Goal: Check status: Check status

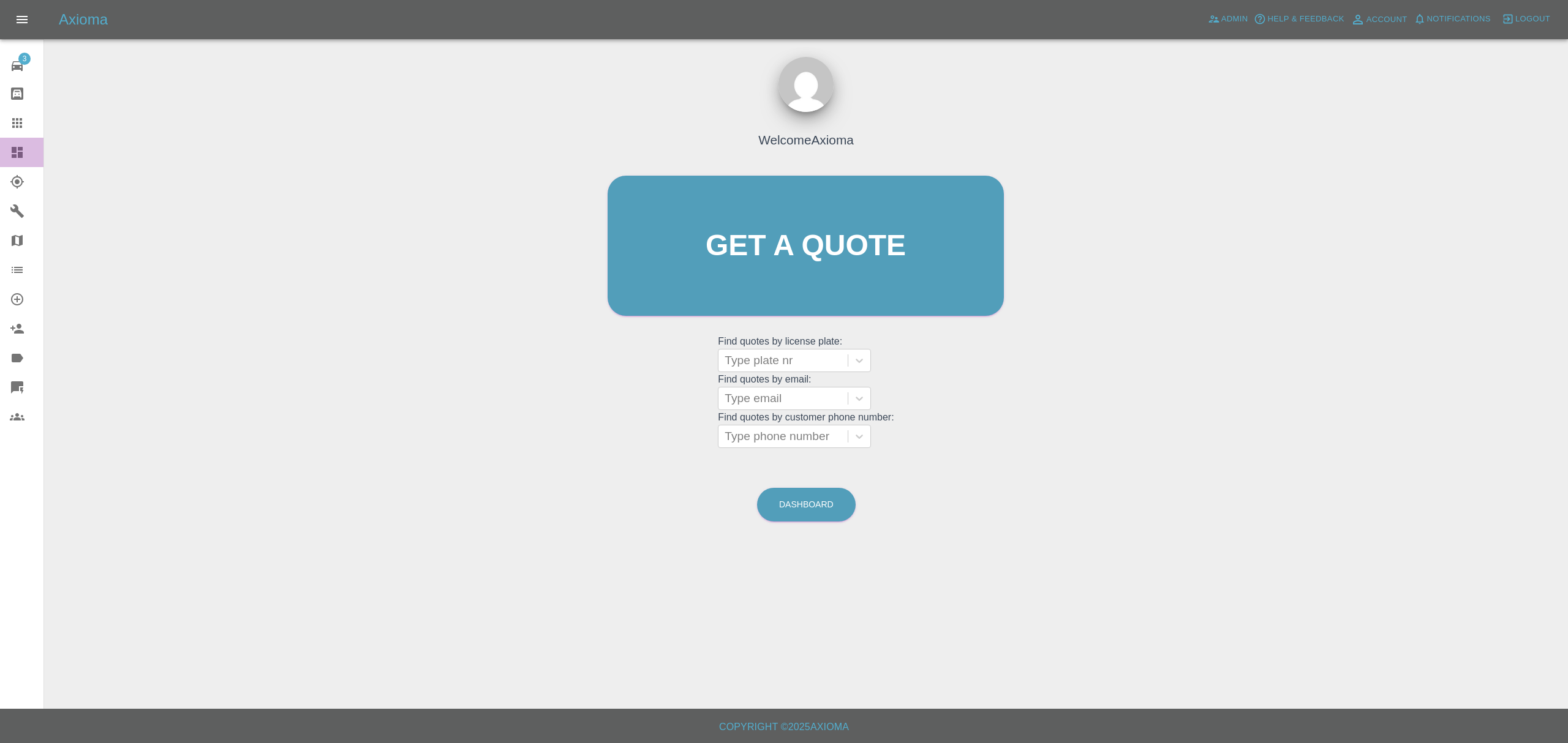
drag, startPoint x: 23, startPoint y: 152, endPoint x: 164, endPoint y: 172, distance: 142.4
click at [23, 152] on icon at bounding box center [17, 153] width 15 height 15
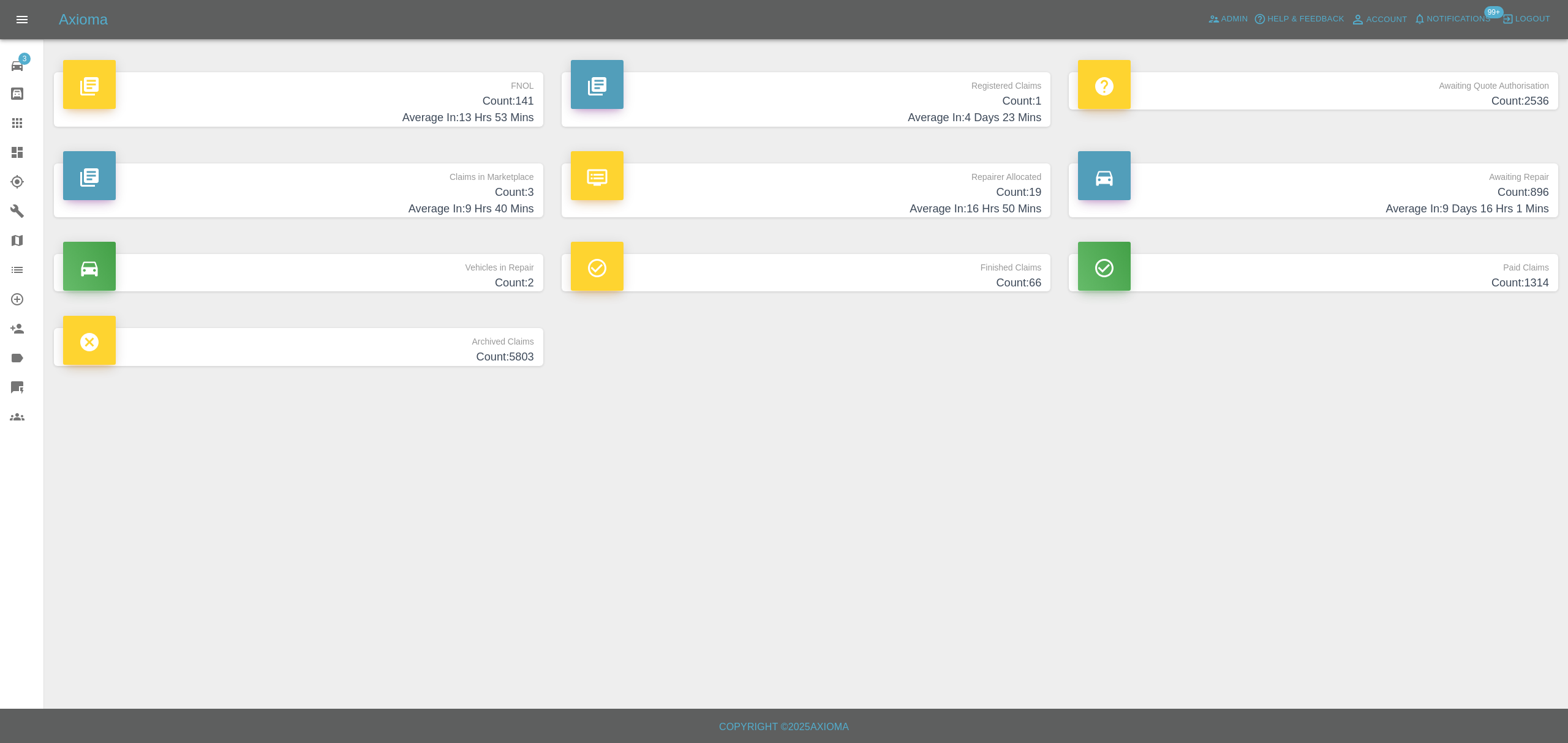
click at [417, 118] on h4 "Average In: 13 Hrs 53 Mins" at bounding box center [298, 118] width 471 height 16
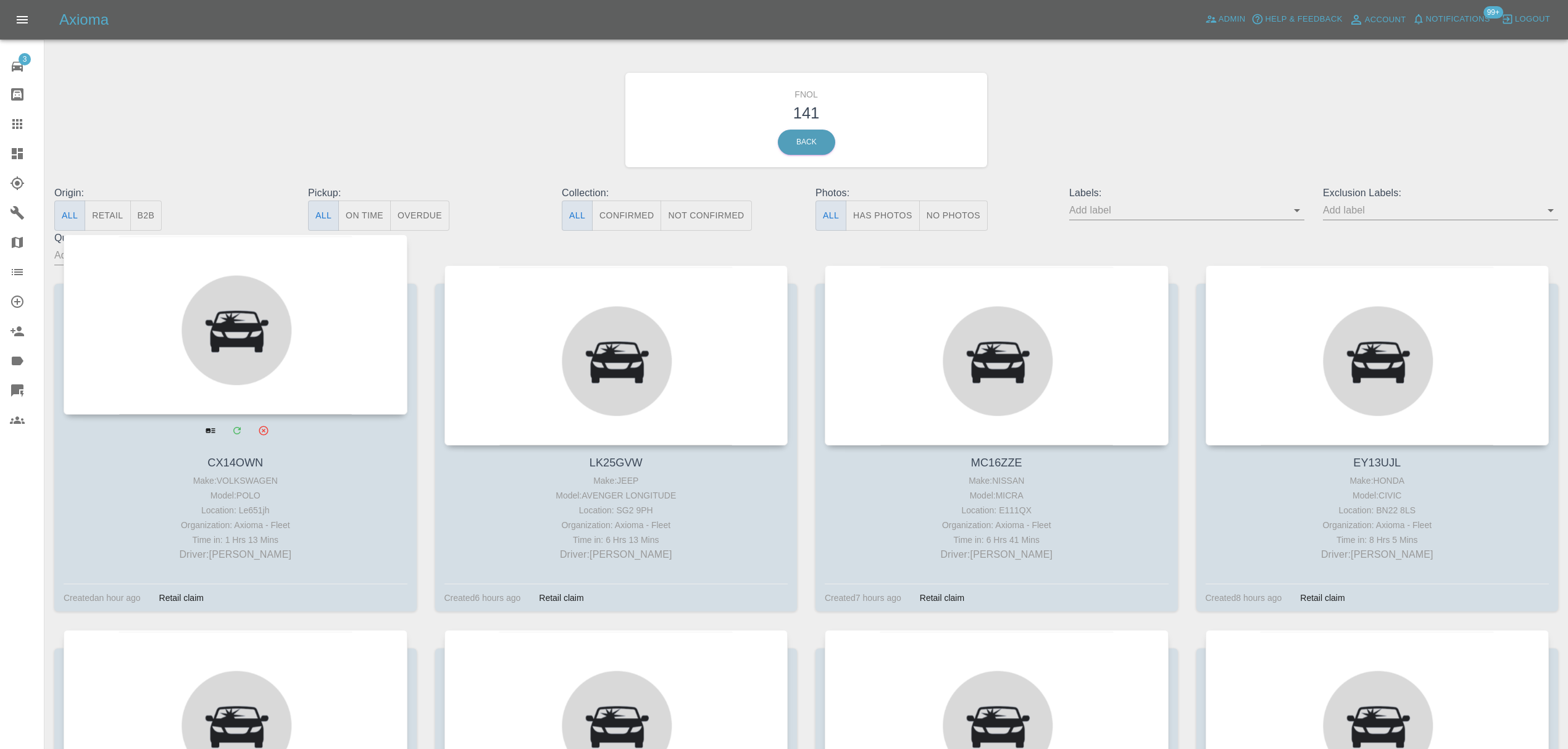
click at [306, 341] on div at bounding box center [234, 324] width 343 height 180
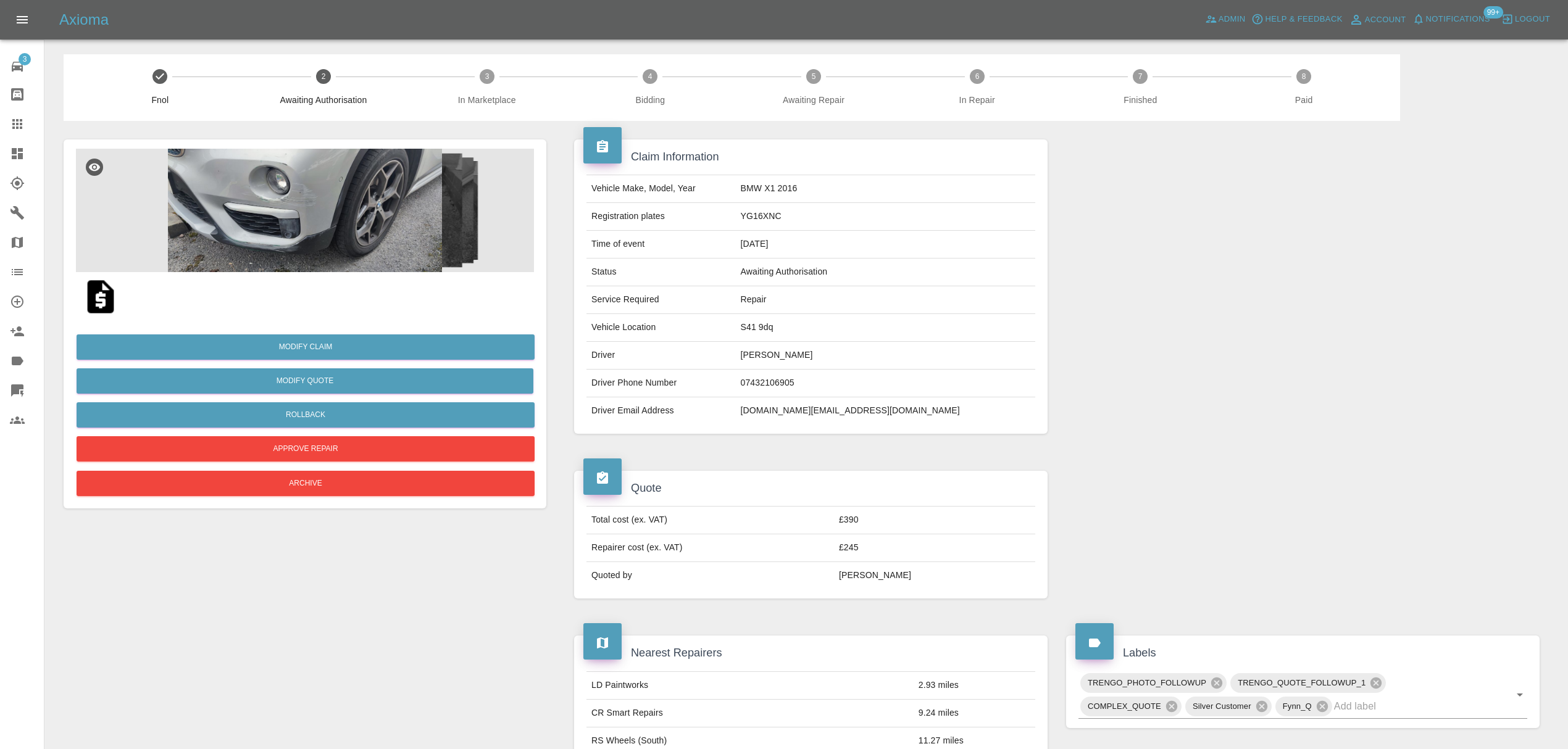
click at [321, 193] on img at bounding box center [305, 210] width 458 height 124
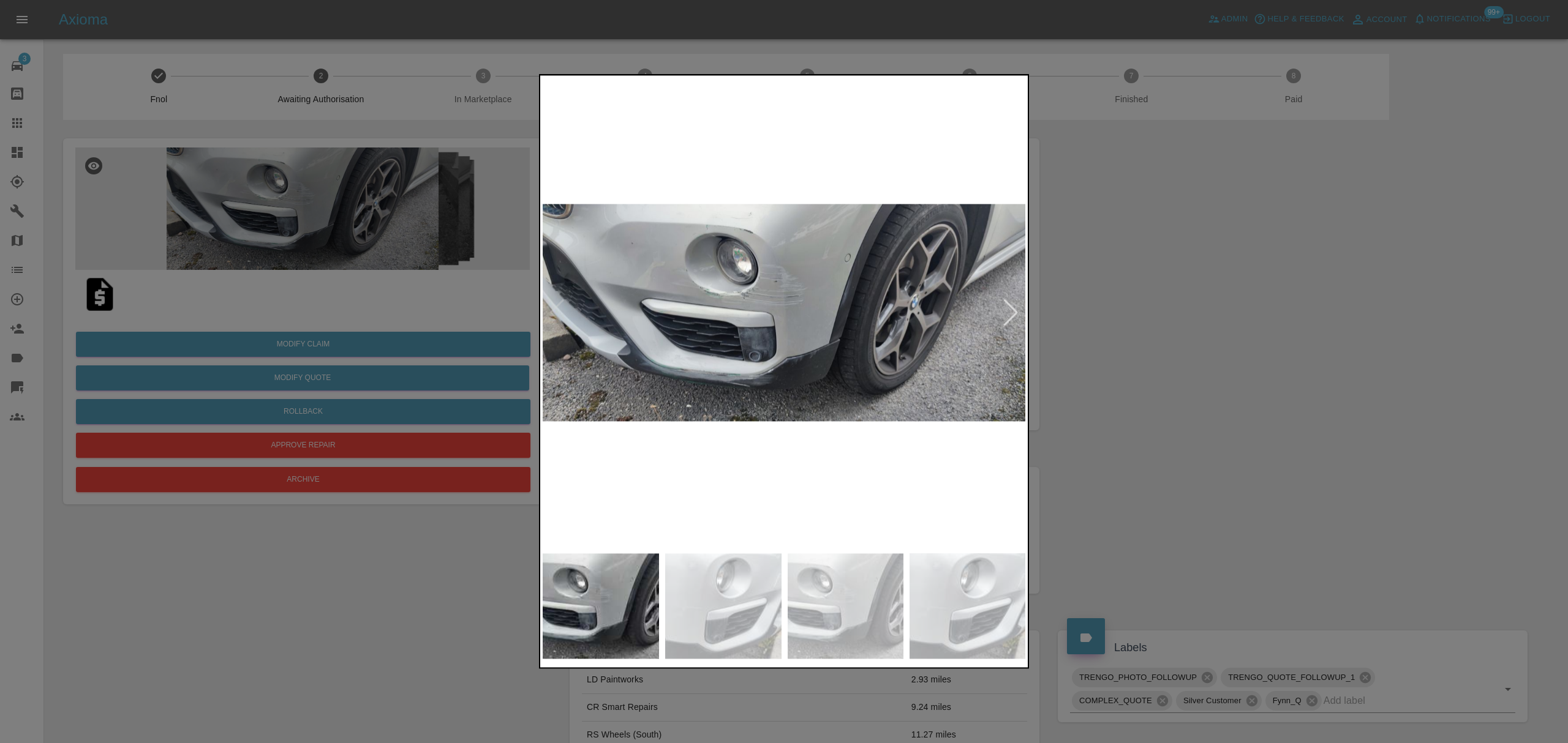
click at [1096, 299] on div at bounding box center [784, 372] width 1568 height 743
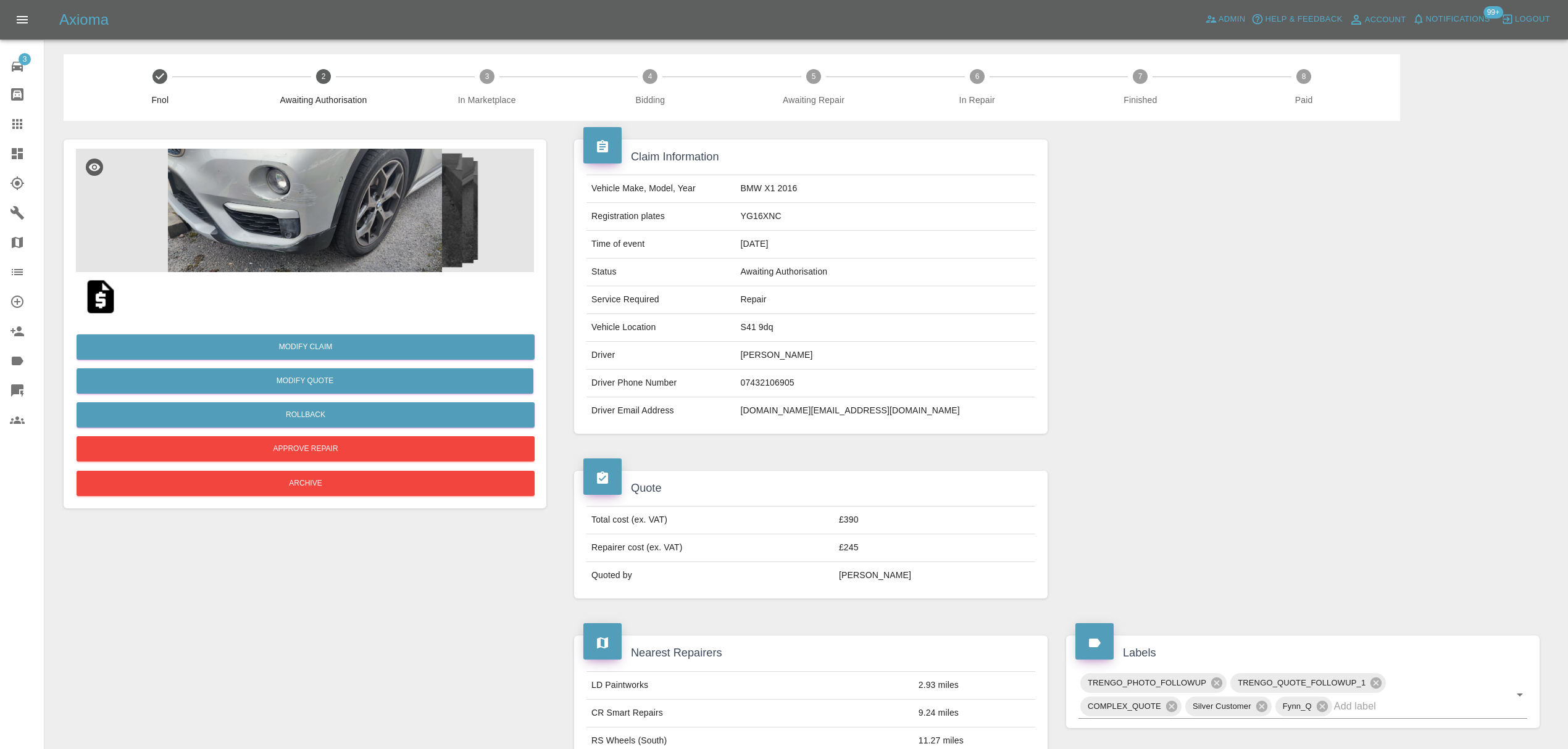
click at [325, 221] on img at bounding box center [305, 210] width 458 height 124
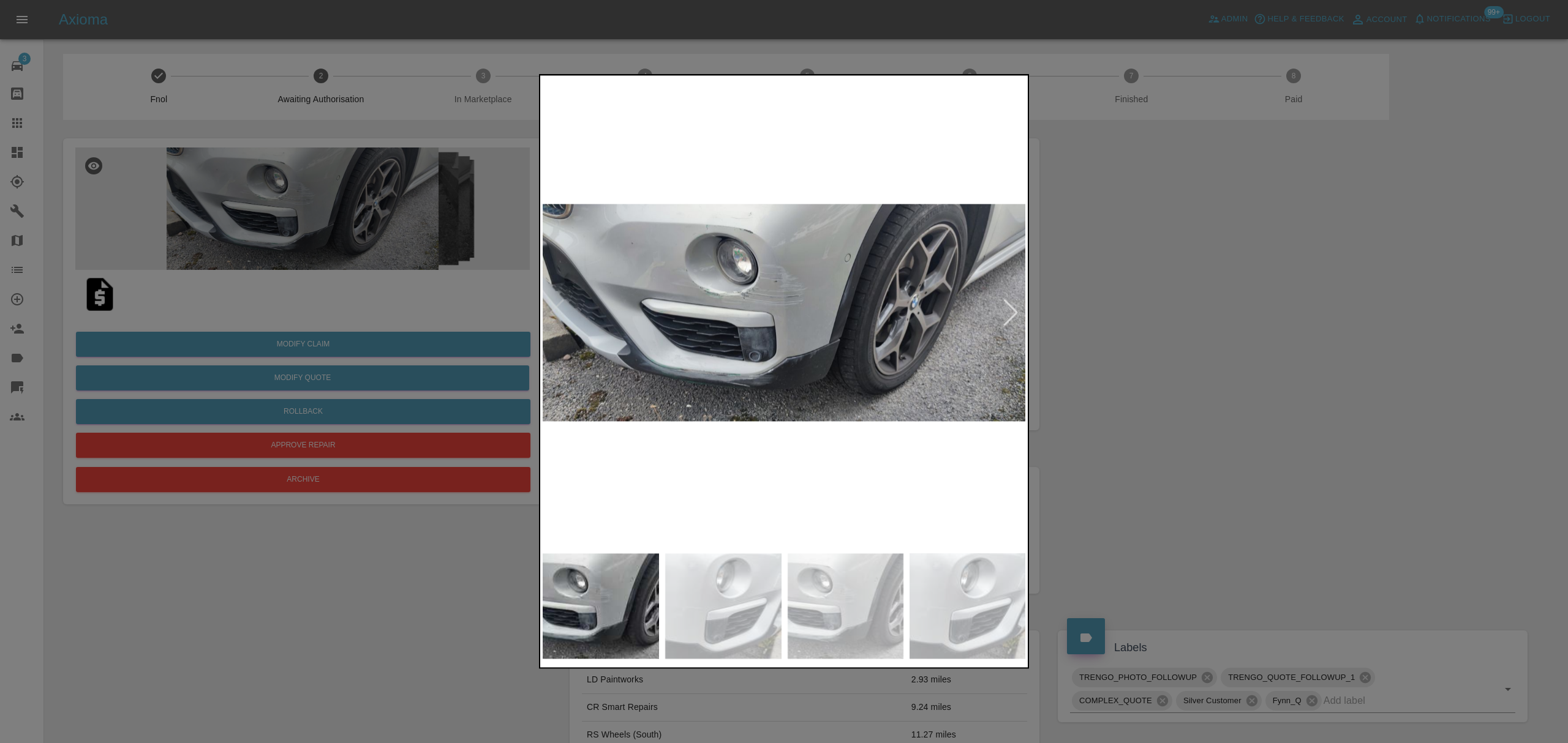
click at [1012, 309] on div at bounding box center [1010, 313] width 16 height 27
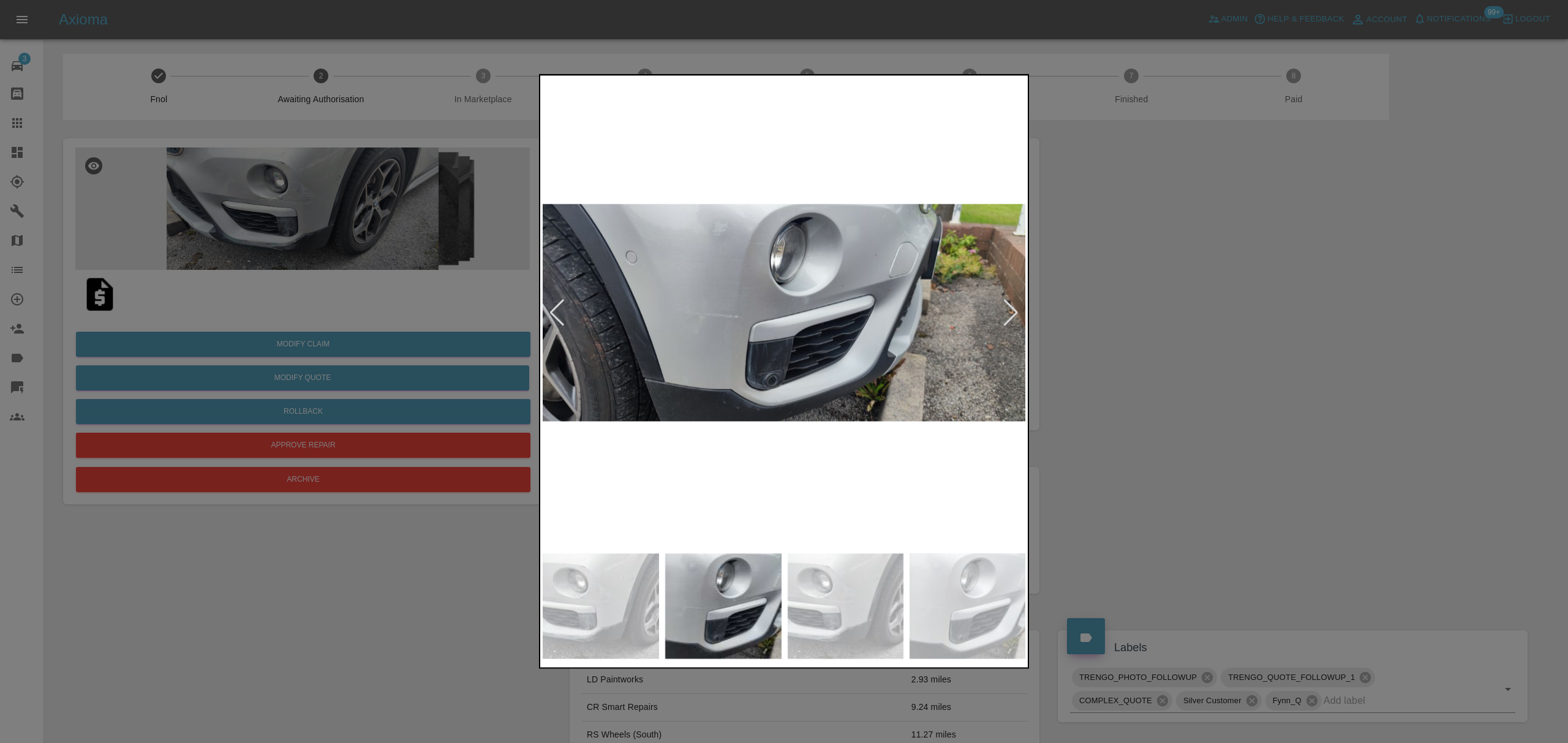
click at [1012, 309] on div at bounding box center [1010, 313] width 16 height 27
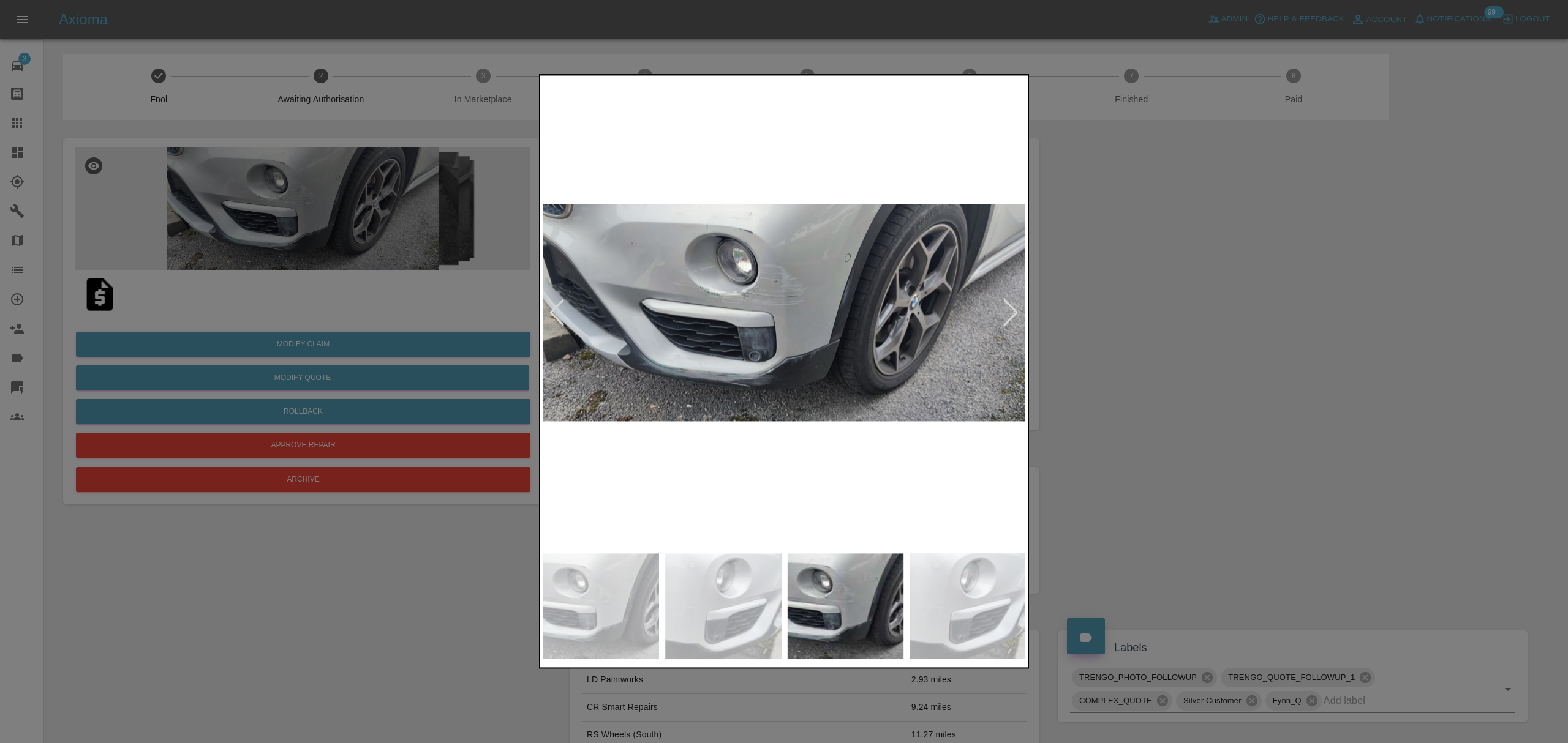
click at [1012, 309] on div at bounding box center [1010, 313] width 16 height 27
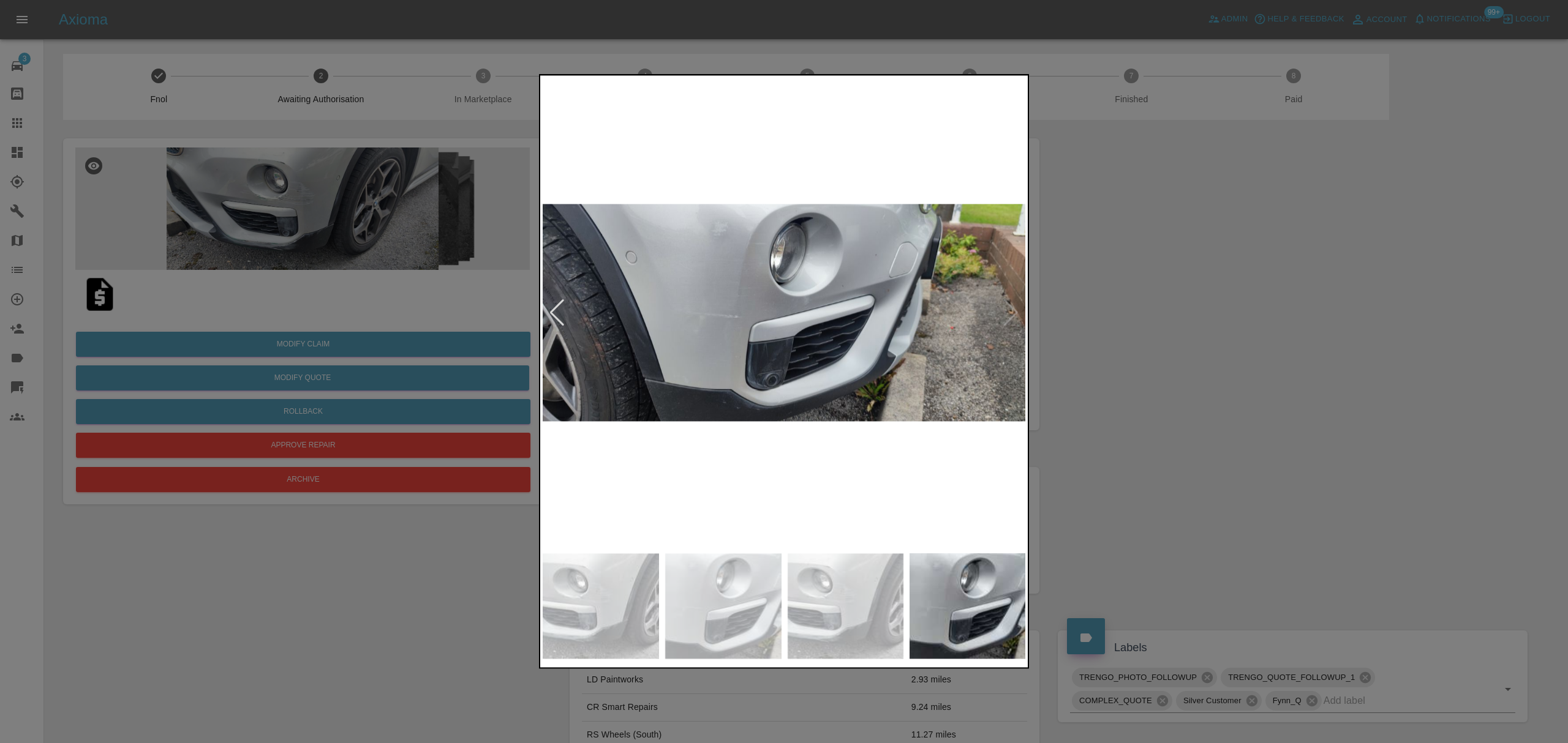
click at [1012, 309] on img at bounding box center [784, 312] width 483 height 470
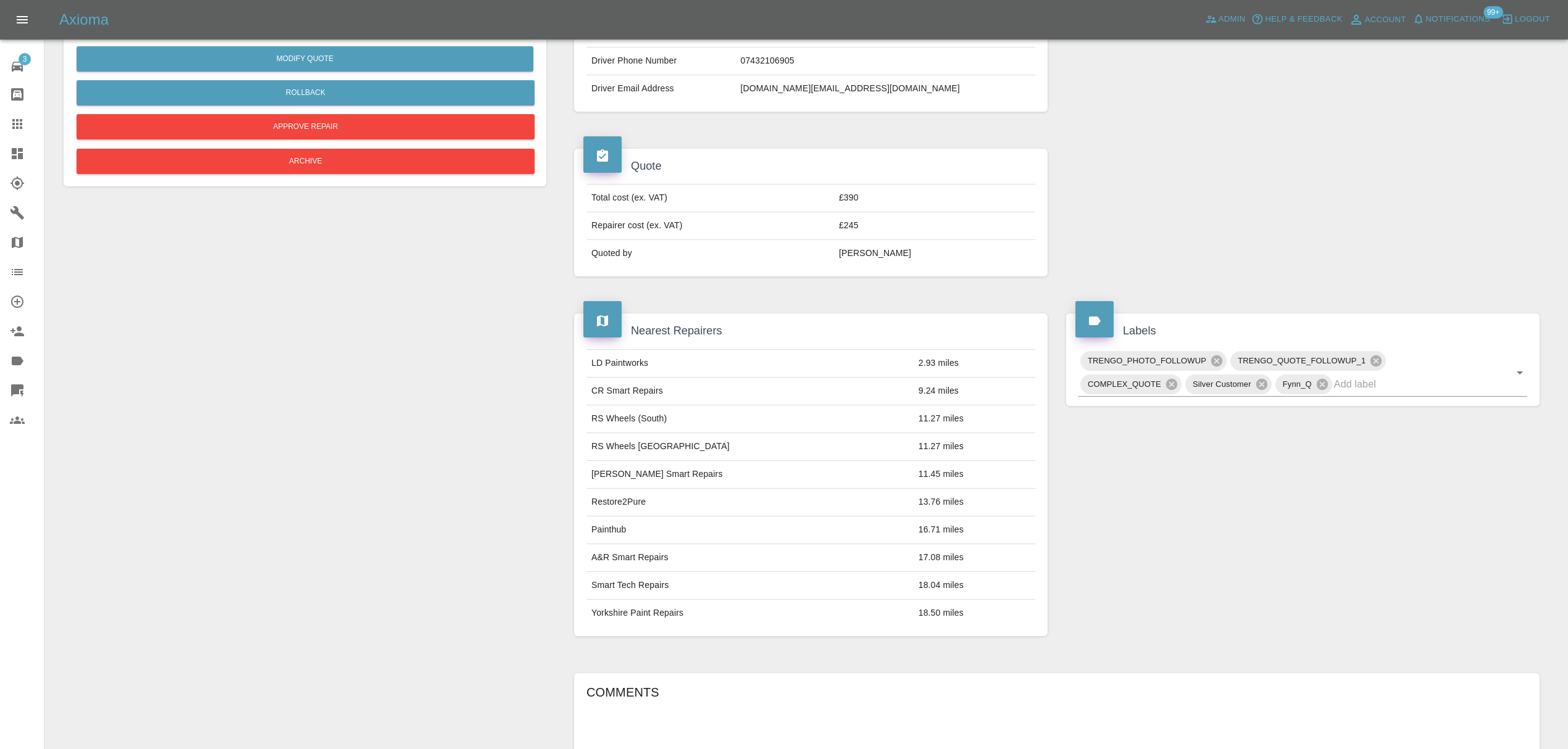
scroll to position [620, 0]
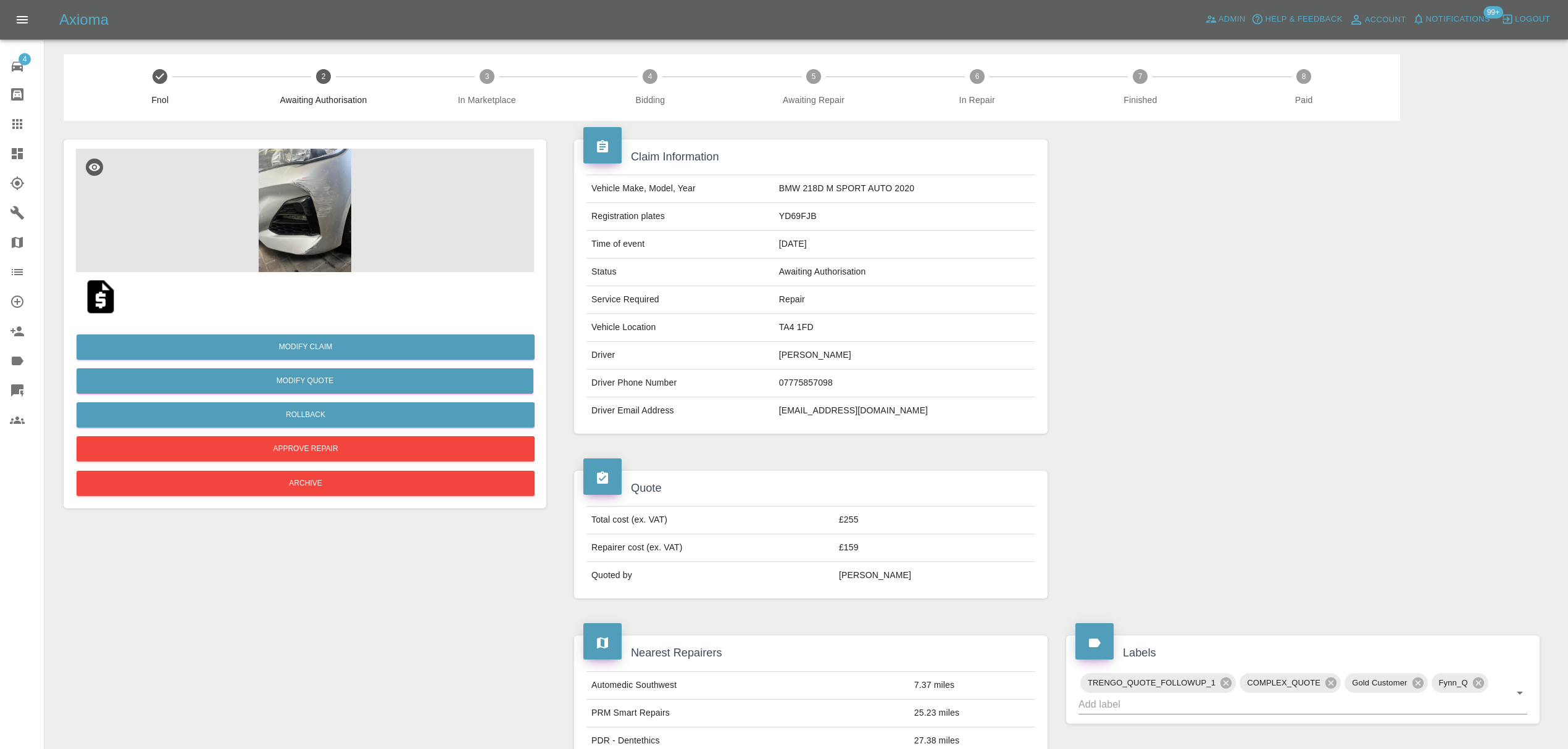
click at [339, 185] on img at bounding box center [305, 210] width 458 height 124
click at [95, 290] on img at bounding box center [100, 297] width 39 height 39
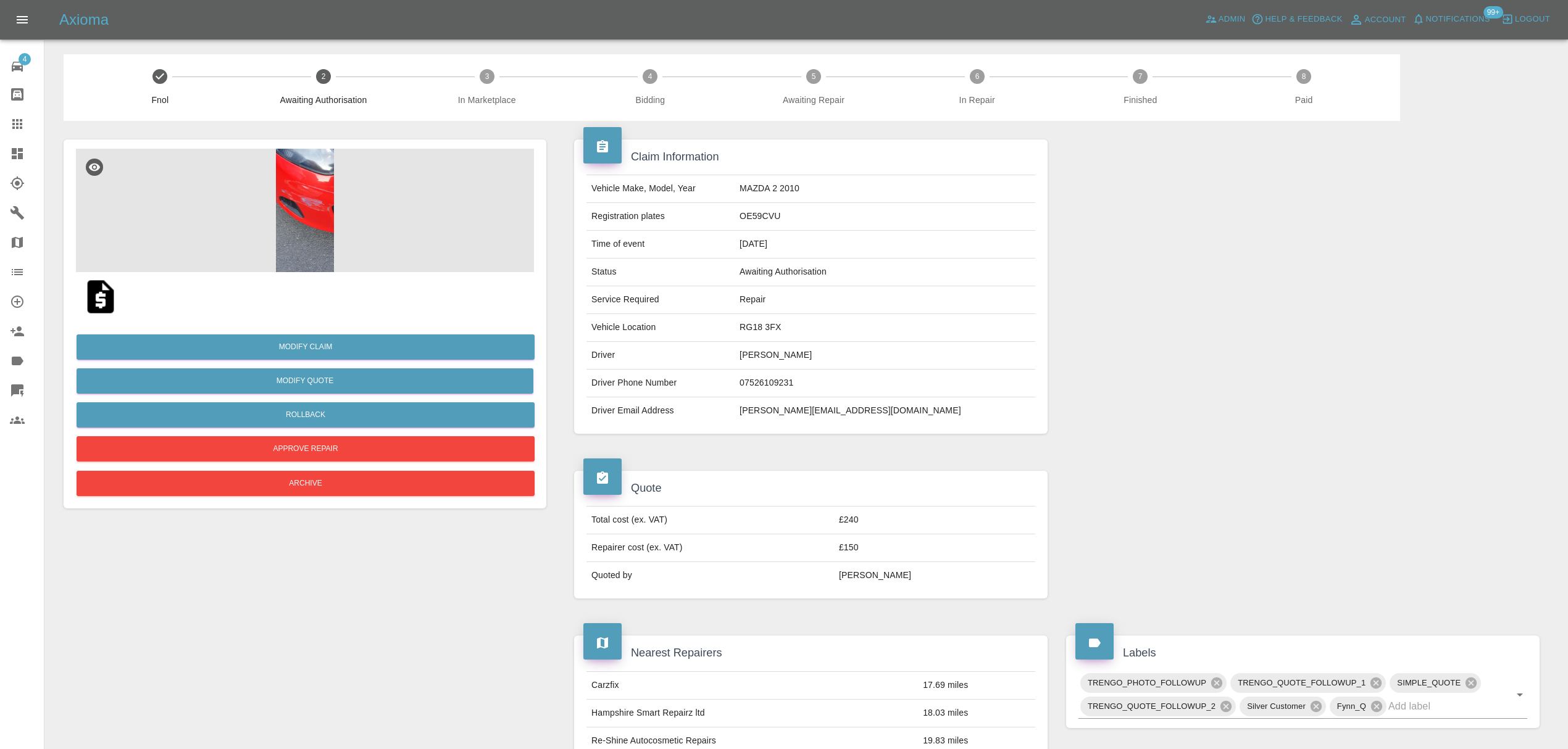
click at [316, 210] on img at bounding box center [305, 210] width 458 height 124
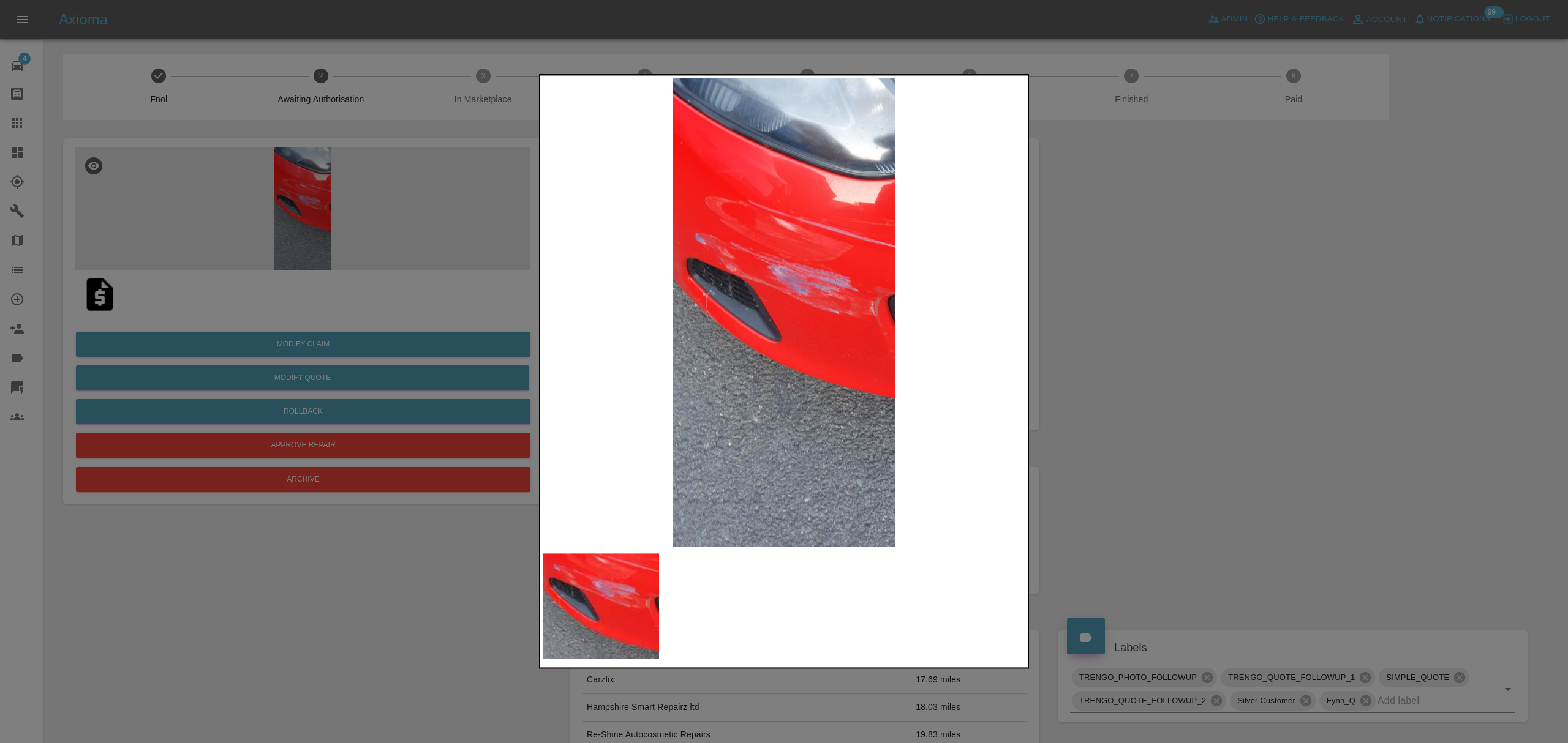
click at [1117, 338] on div at bounding box center [784, 372] width 1568 height 743
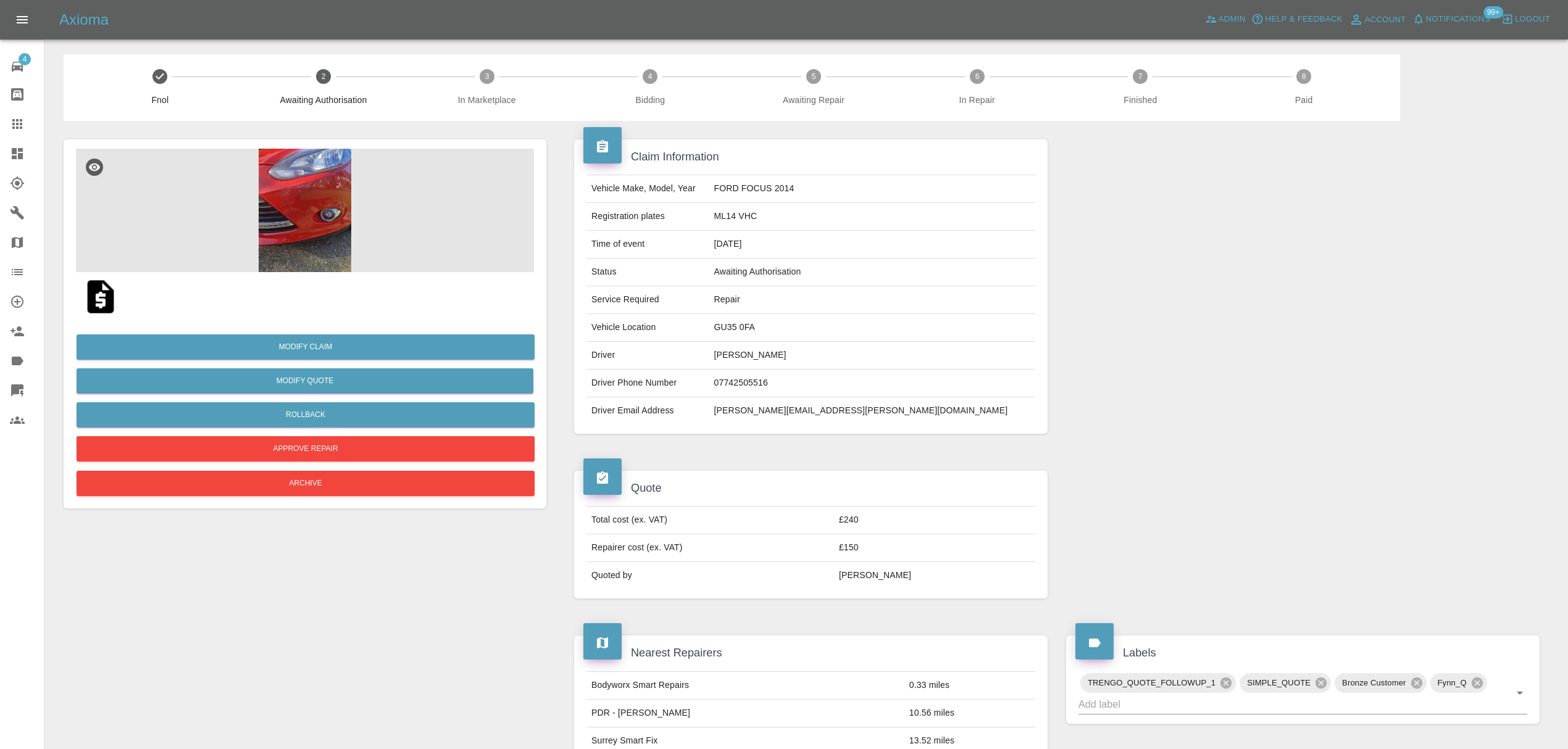
click at [308, 215] on img at bounding box center [305, 210] width 458 height 124
click at [325, 215] on img at bounding box center [305, 210] width 458 height 124
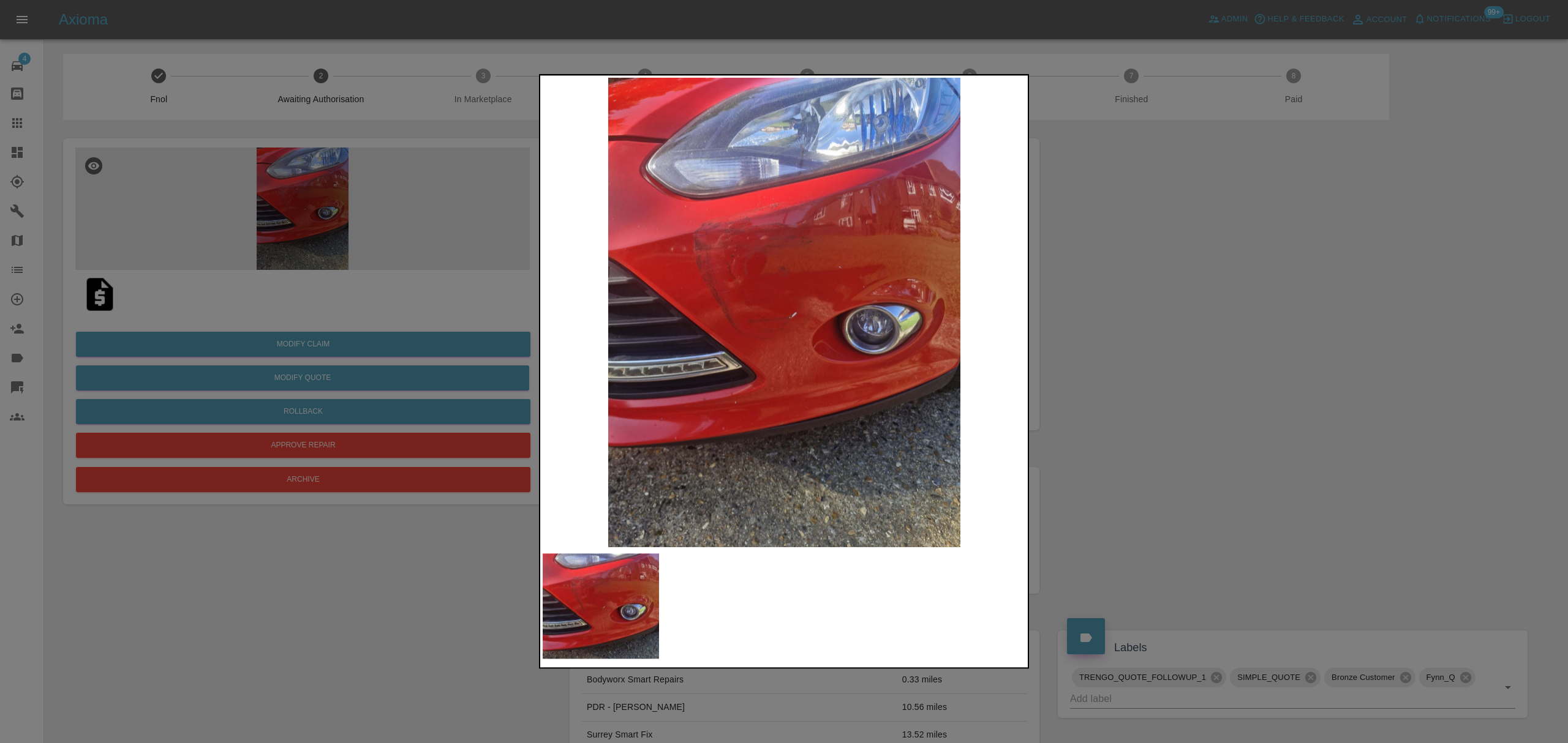
click at [1213, 307] on div at bounding box center [784, 372] width 1568 height 743
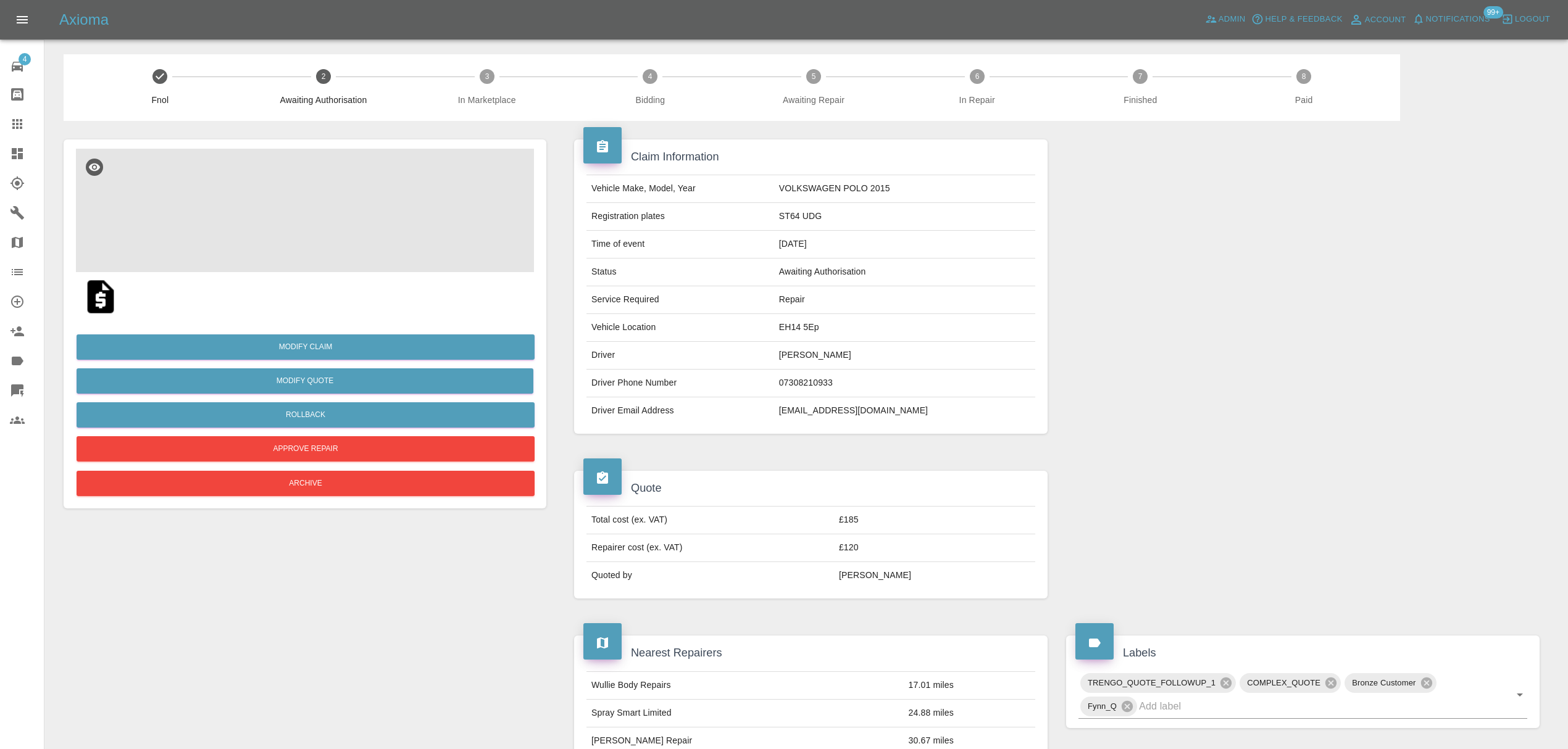
click at [270, 208] on img at bounding box center [305, 210] width 458 height 124
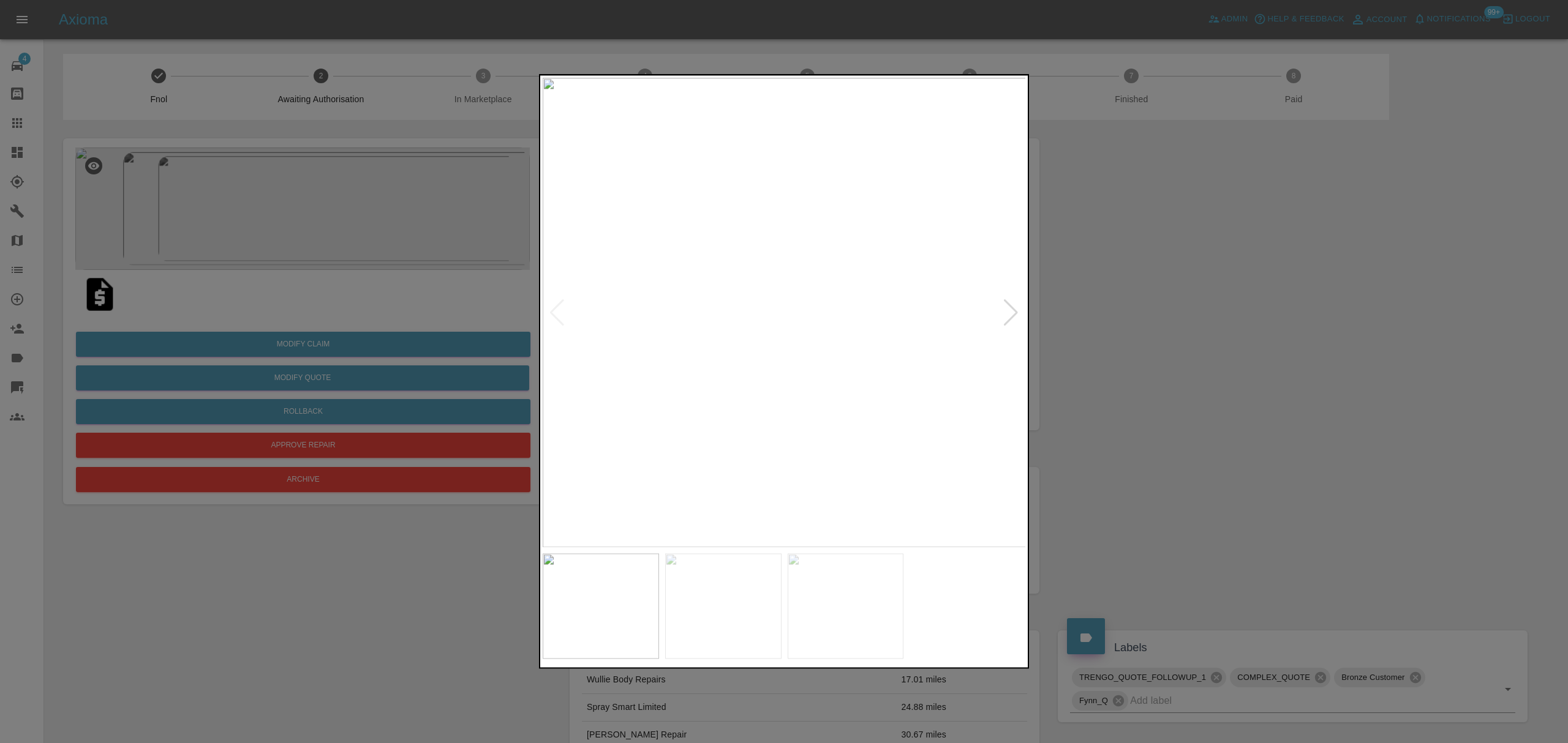
click at [1008, 309] on div at bounding box center [1010, 313] width 16 height 27
click at [1008, 309] on img at bounding box center [784, 312] width 483 height 470
click at [1183, 322] on div at bounding box center [784, 372] width 1568 height 743
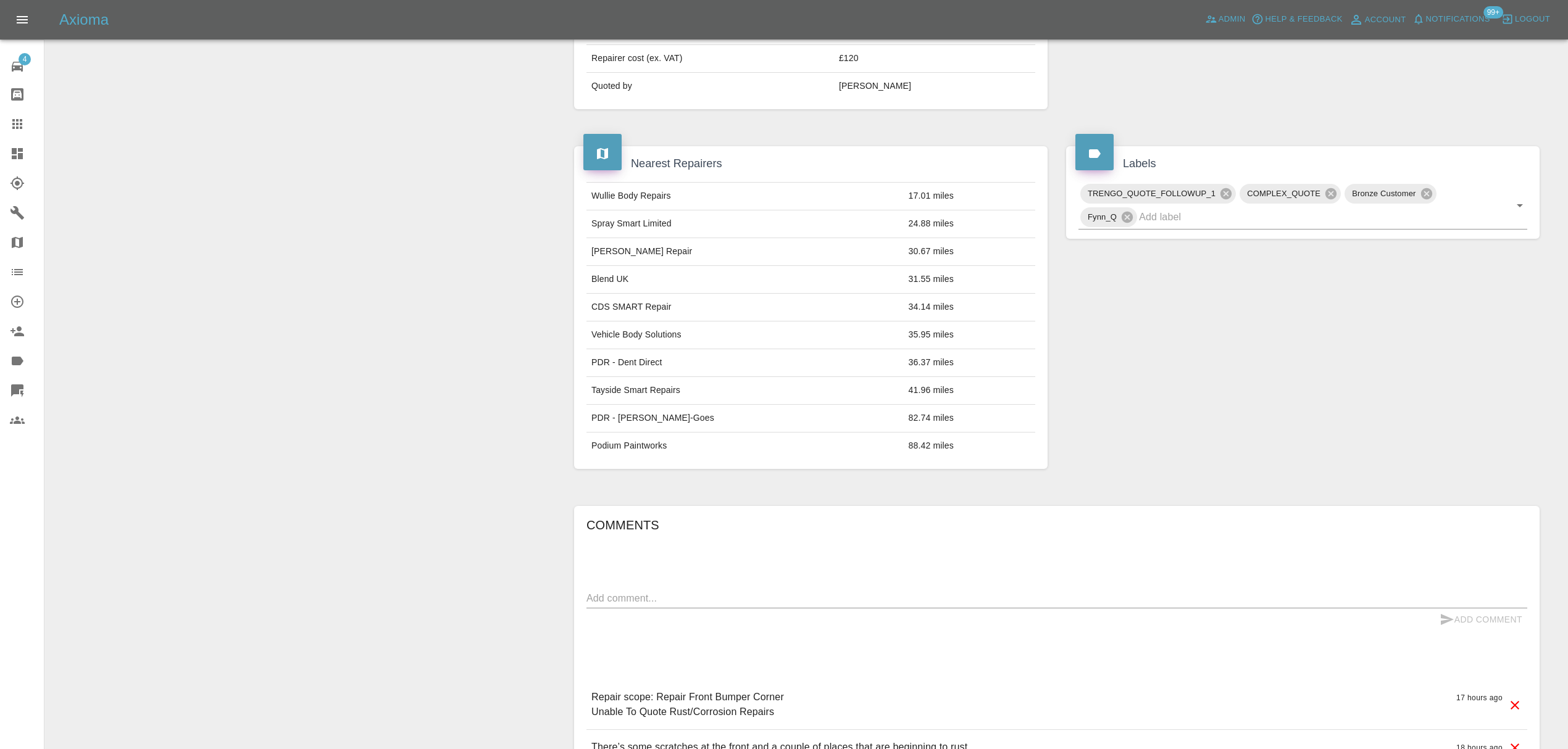
scroll to position [620, 0]
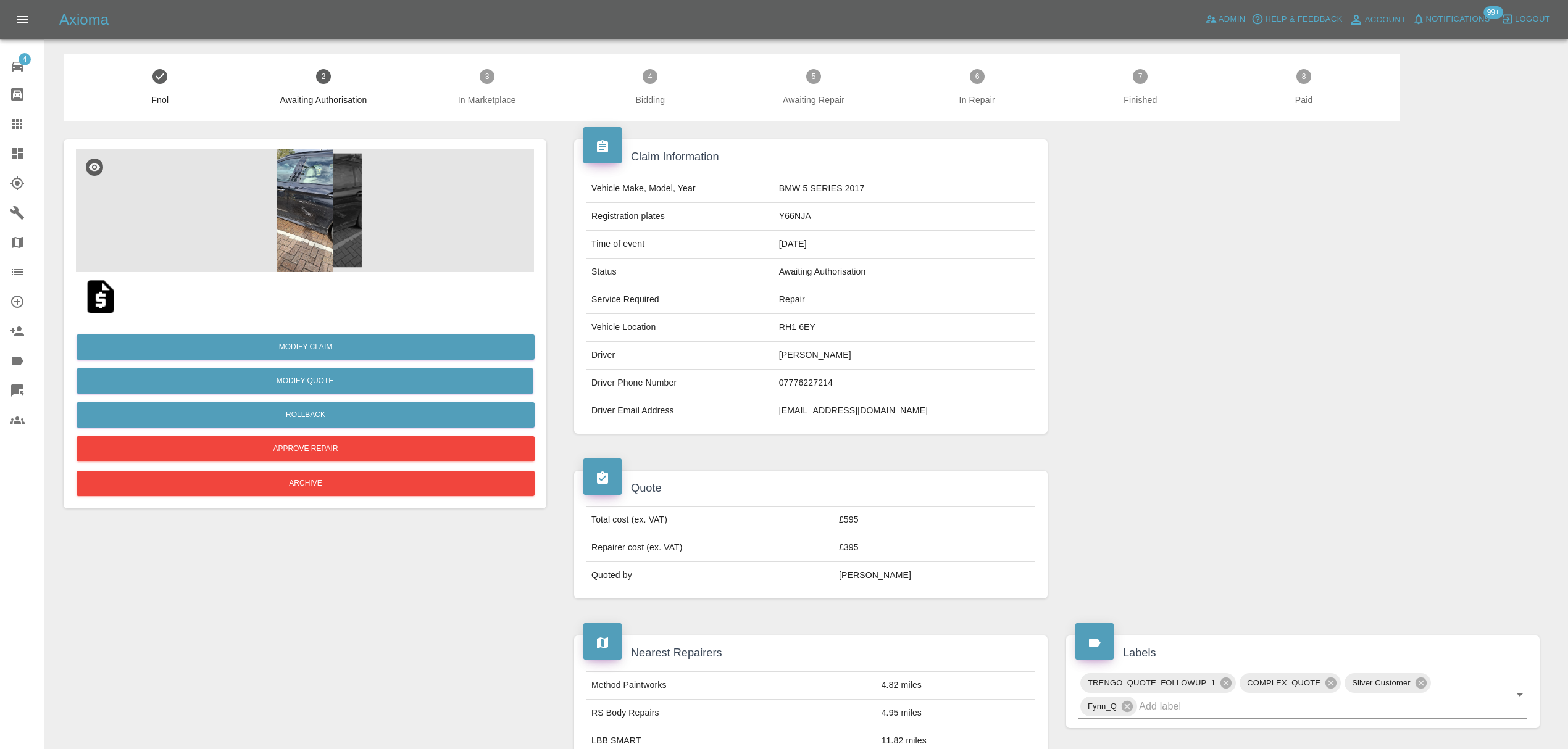
click at [304, 198] on img at bounding box center [305, 210] width 458 height 124
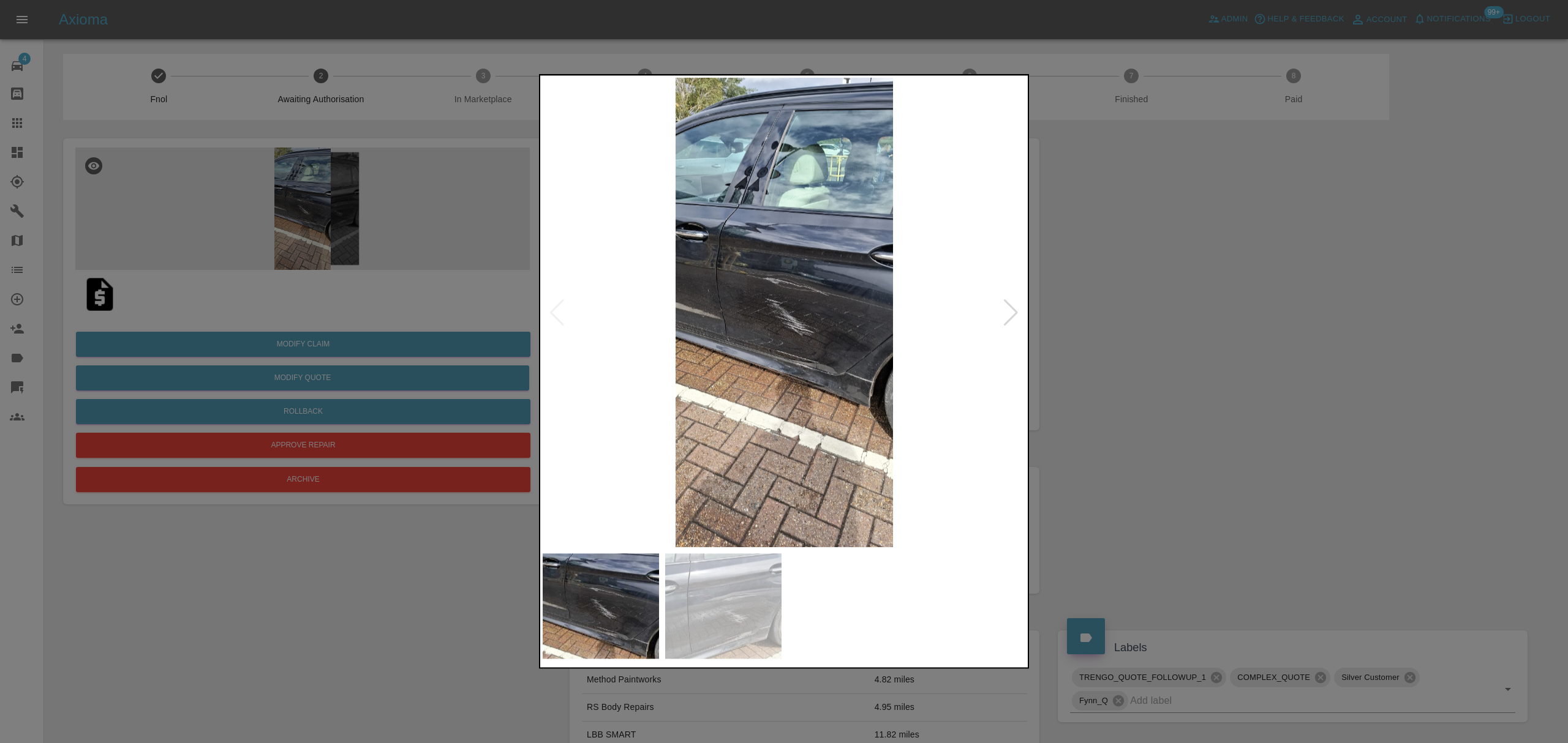
click at [1005, 307] on div at bounding box center [1010, 313] width 16 height 27
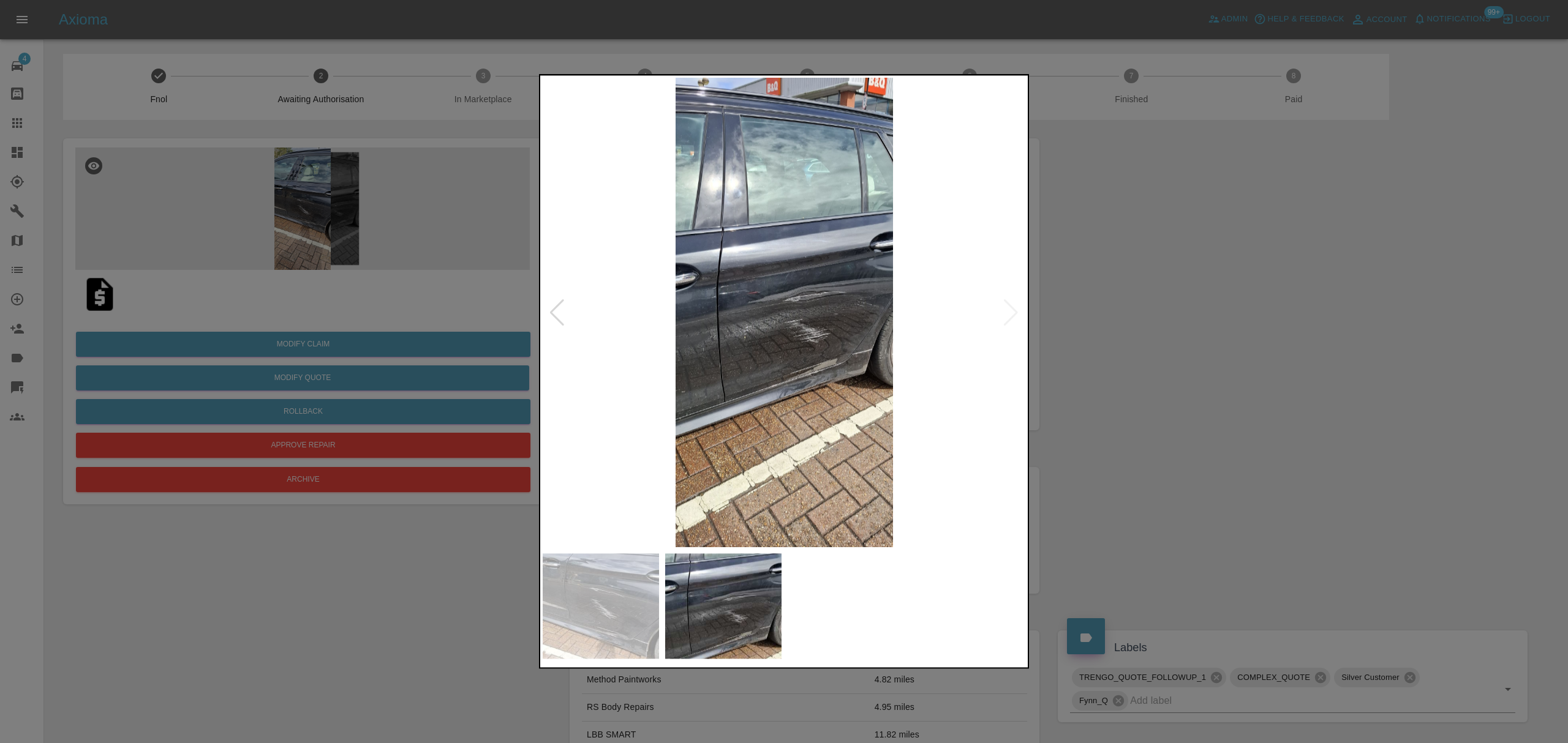
click at [1005, 307] on img at bounding box center [784, 312] width 483 height 470
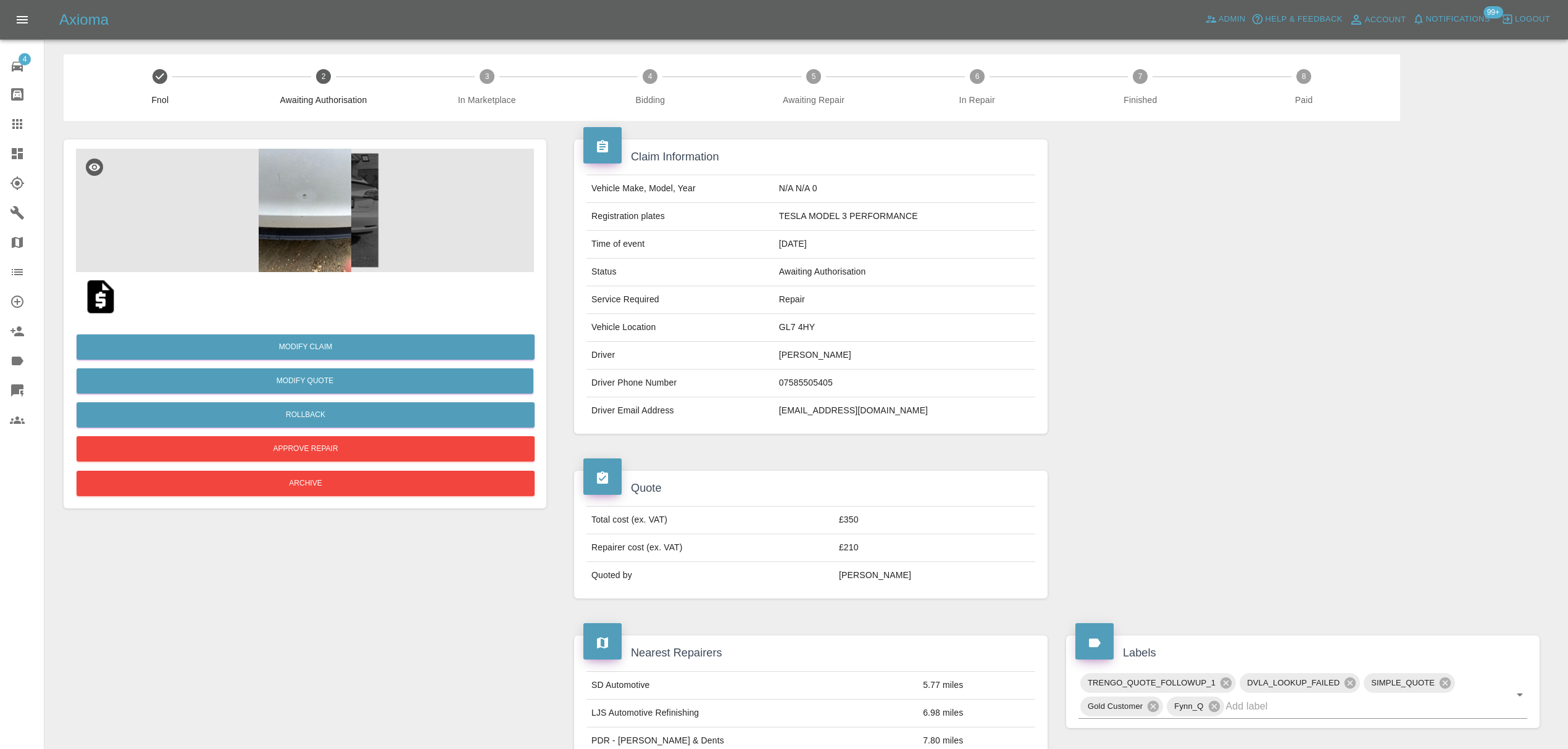
click at [313, 223] on img at bounding box center [305, 210] width 458 height 124
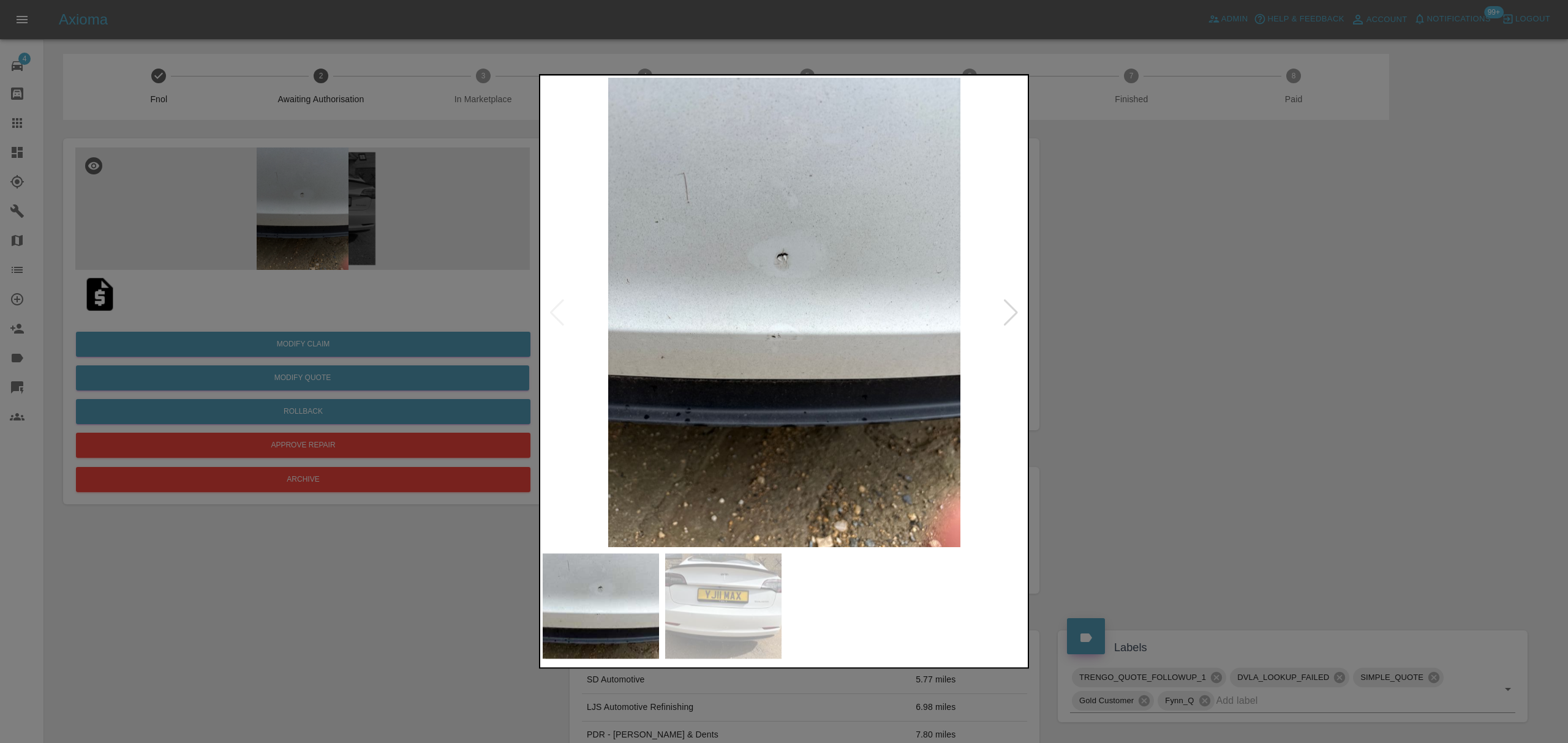
click at [1014, 311] on div at bounding box center [1010, 313] width 16 height 27
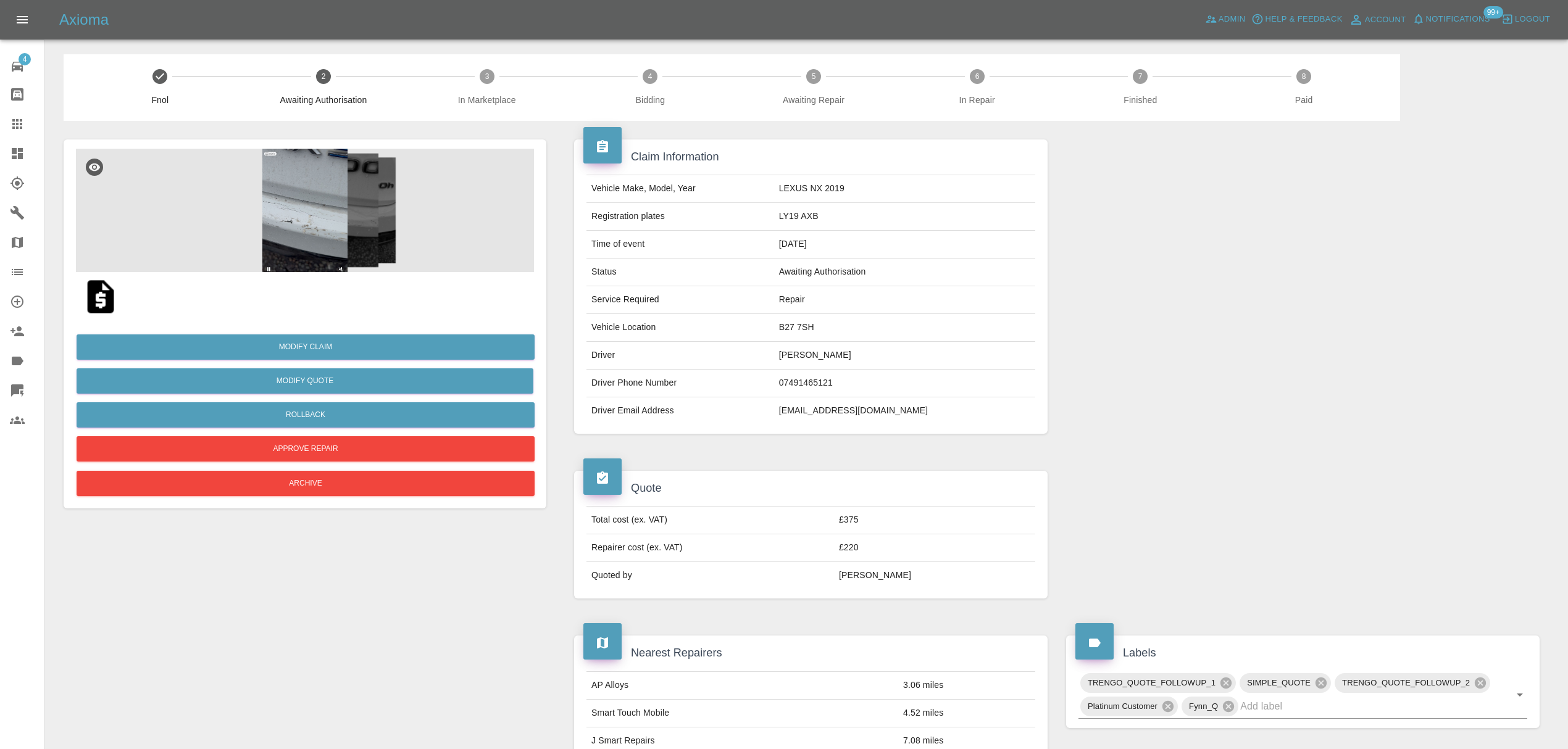
click at [287, 189] on img at bounding box center [305, 210] width 458 height 124
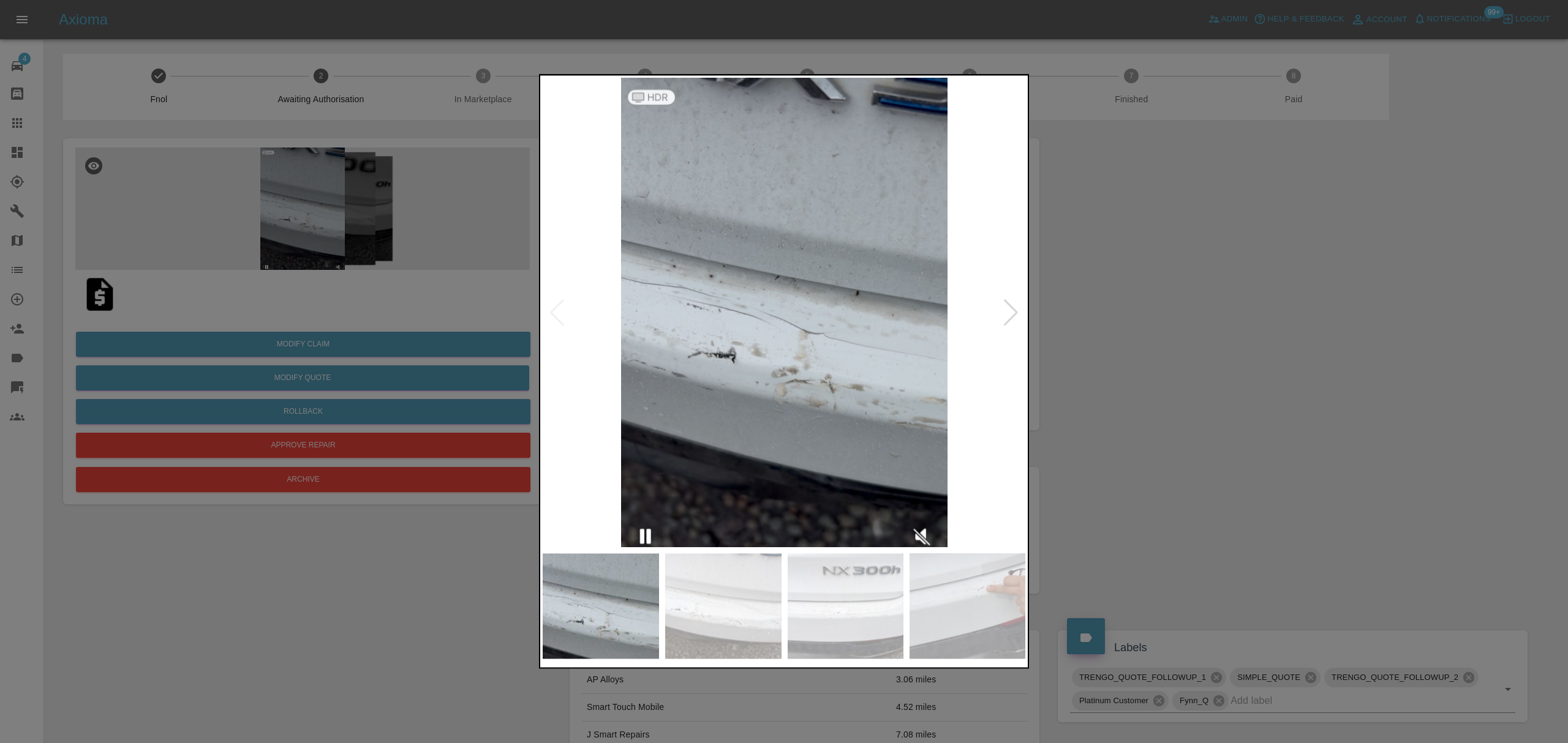
click at [997, 299] on img at bounding box center [784, 312] width 483 height 470
click at [1005, 309] on div at bounding box center [1010, 313] width 16 height 27
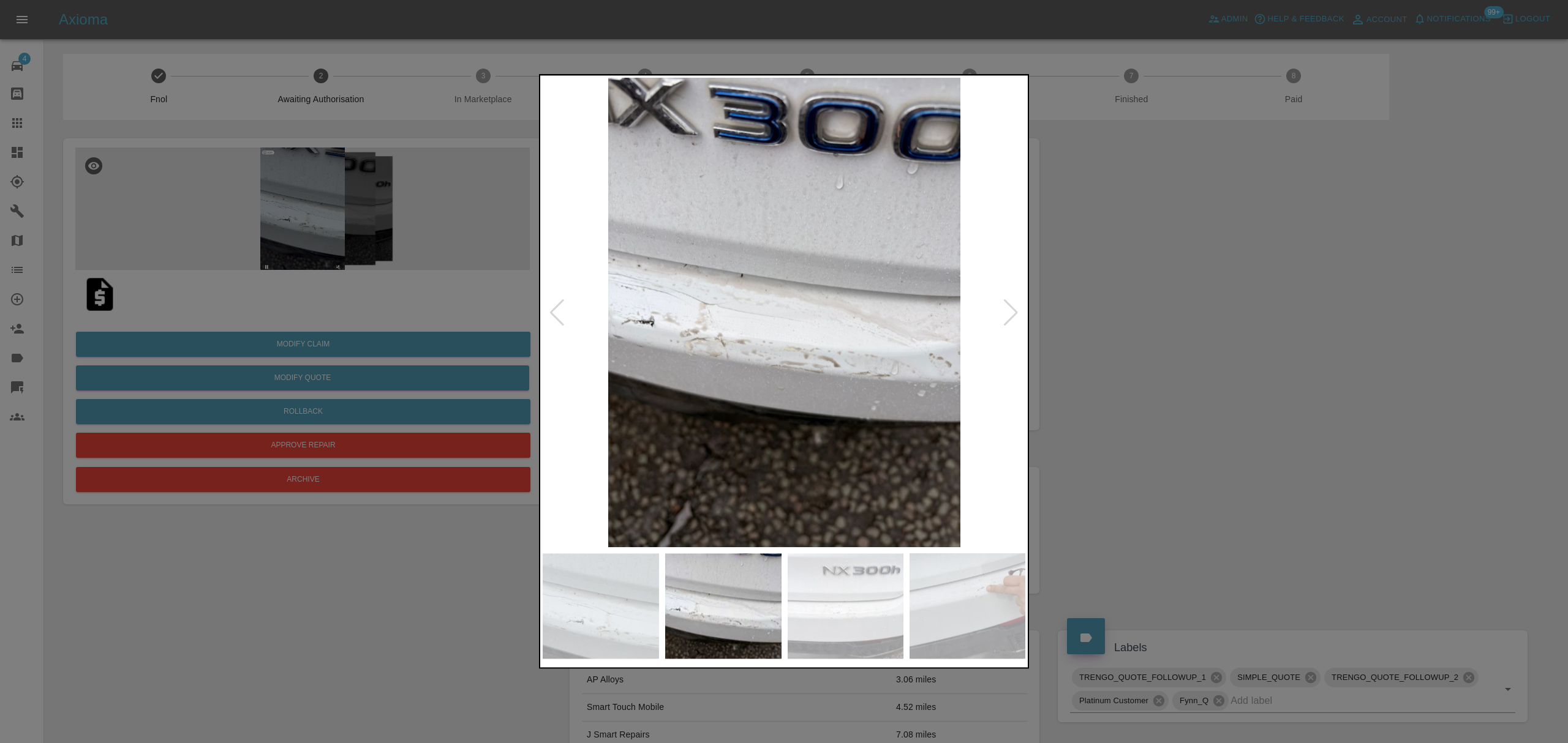
click at [1005, 309] on div at bounding box center [1010, 313] width 16 height 27
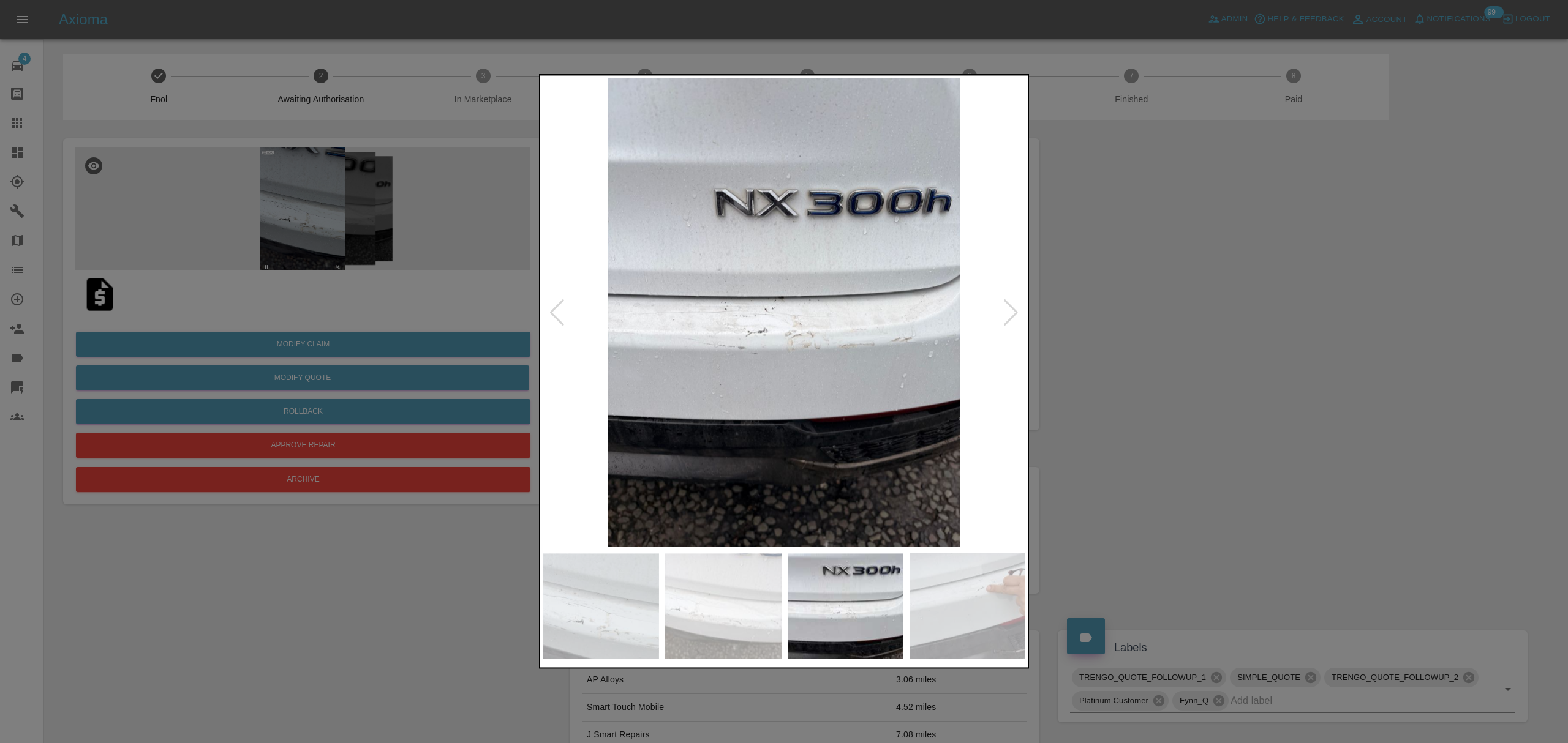
click at [1206, 314] on div at bounding box center [784, 372] width 1568 height 743
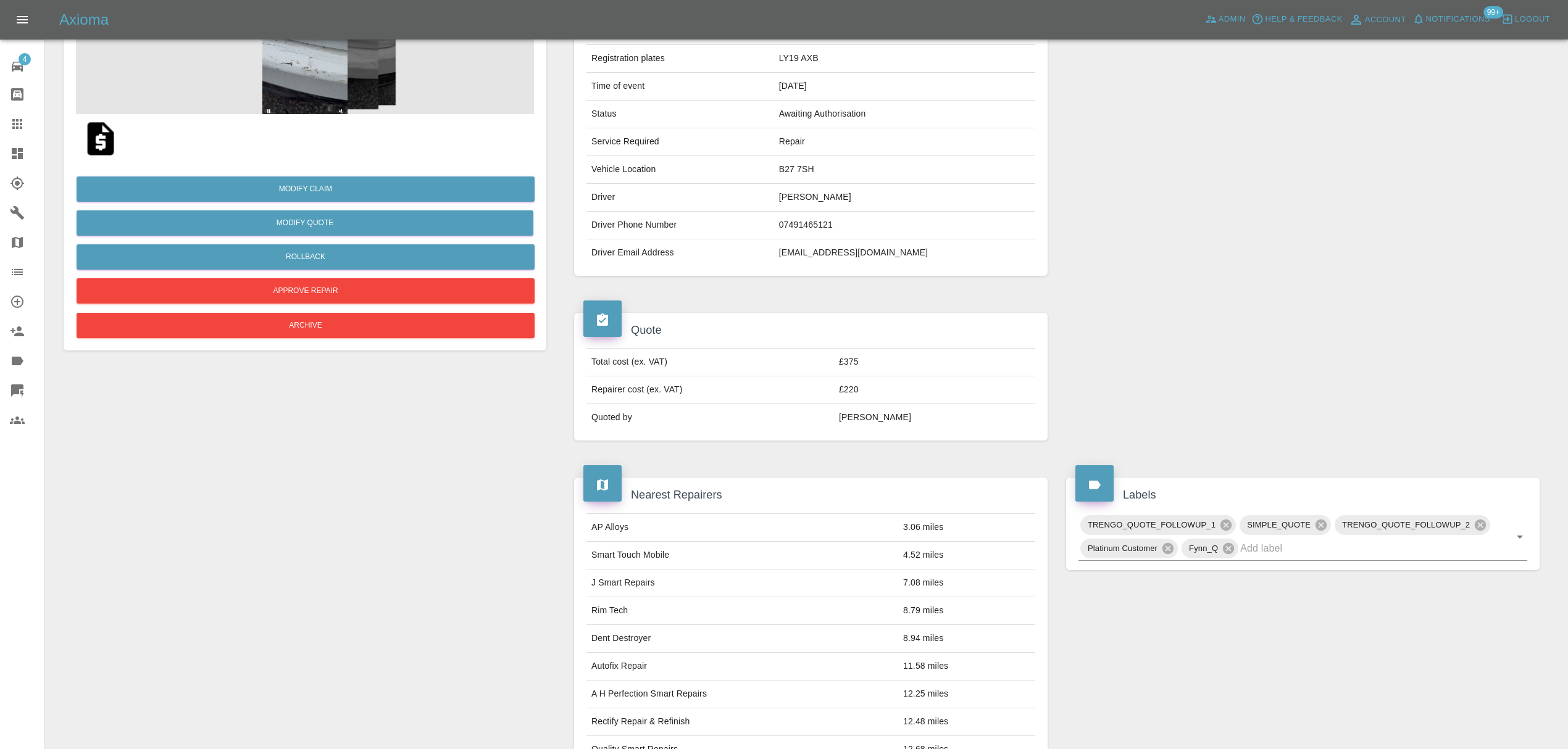
scroll to position [141, 0]
